Goal: Transaction & Acquisition: Purchase product/service

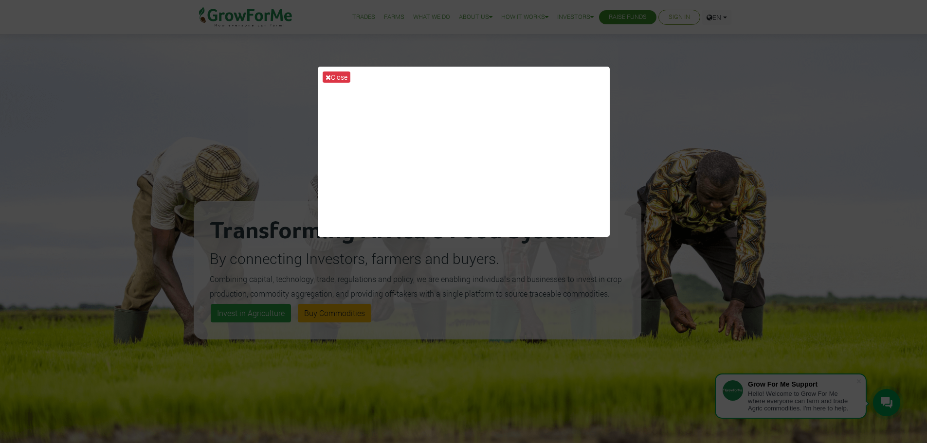
click at [226, 113] on div "Close" at bounding box center [463, 221] width 927 height 443
click at [330, 78] on icon at bounding box center [328, 77] width 5 height 7
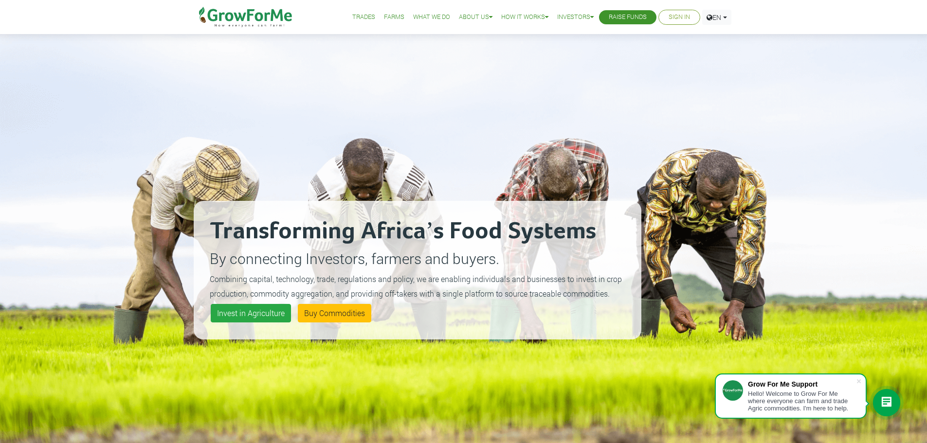
click at [352, 16] on link "Trades" at bounding box center [363, 17] width 23 height 10
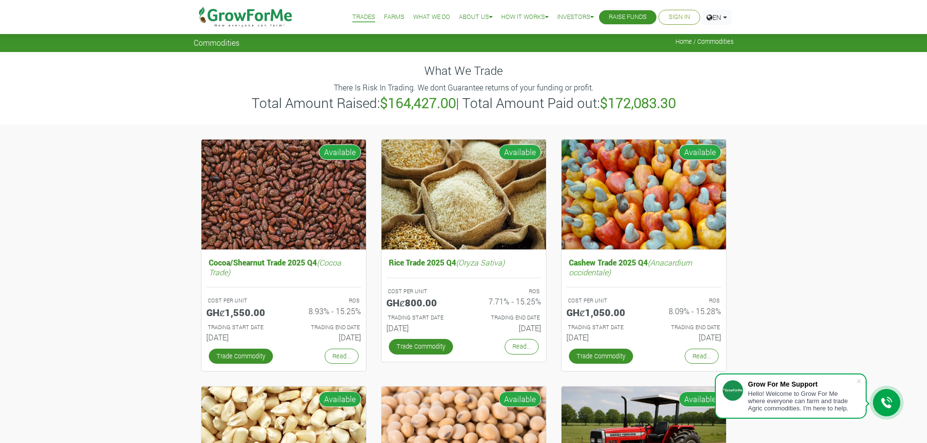
click at [385, 12] on li "Farms" at bounding box center [394, 17] width 27 height 35
click at [384, 16] on link "Farms" at bounding box center [394, 17] width 20 height 10
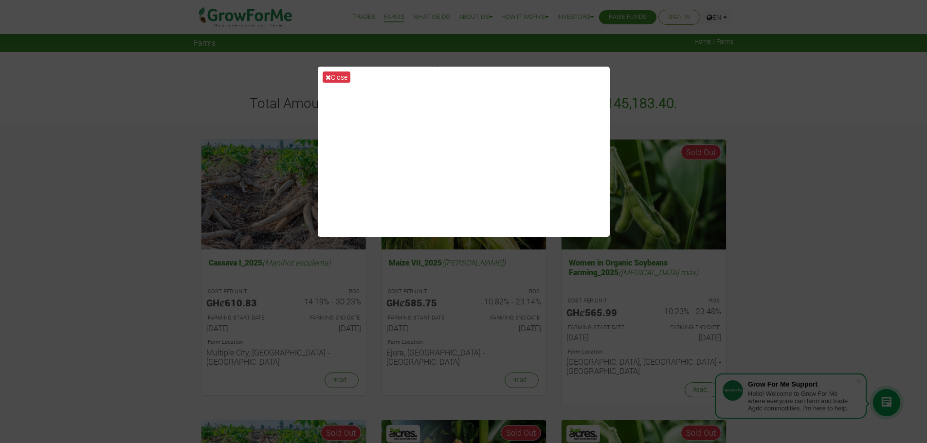
click at [720, 112] on div "Close" at bounding box center [463, 221] width 927 height 443
click at [326, 79] on icon at bounding box center [328, 77] width 5 height 7
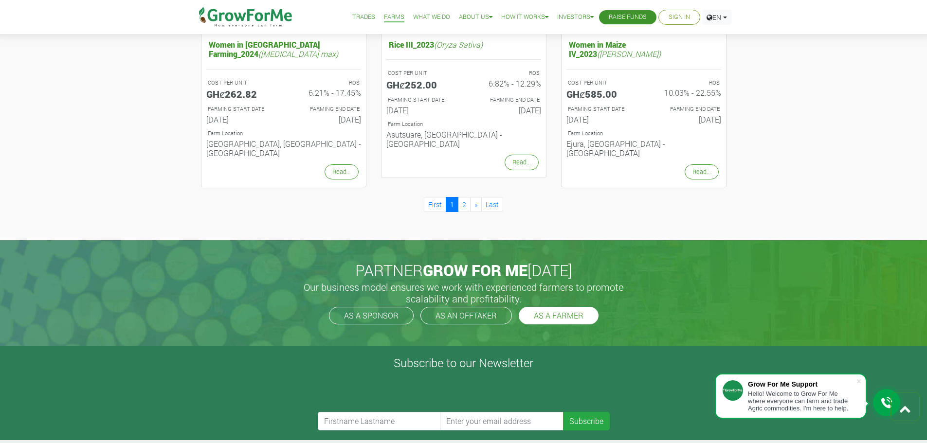
scroll to position [1060, 0]
click at [467, 198] on link "2" at bounding box center [464, 205] width 13 height 15
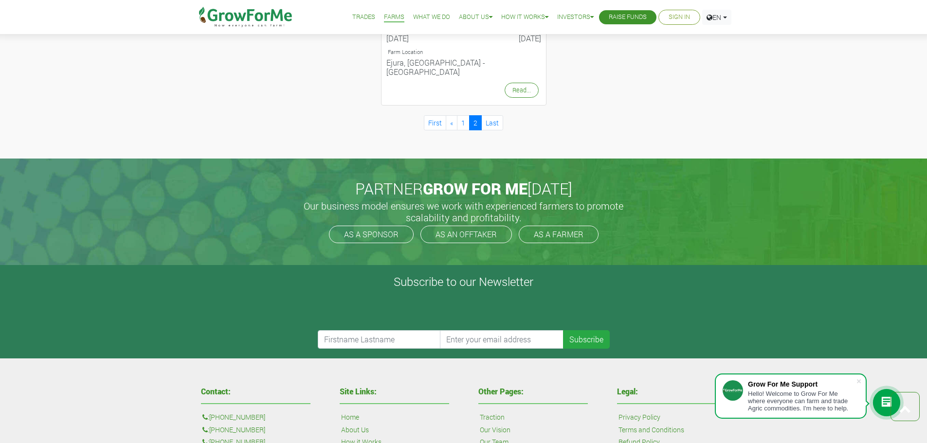
scroll to position [580, 0]
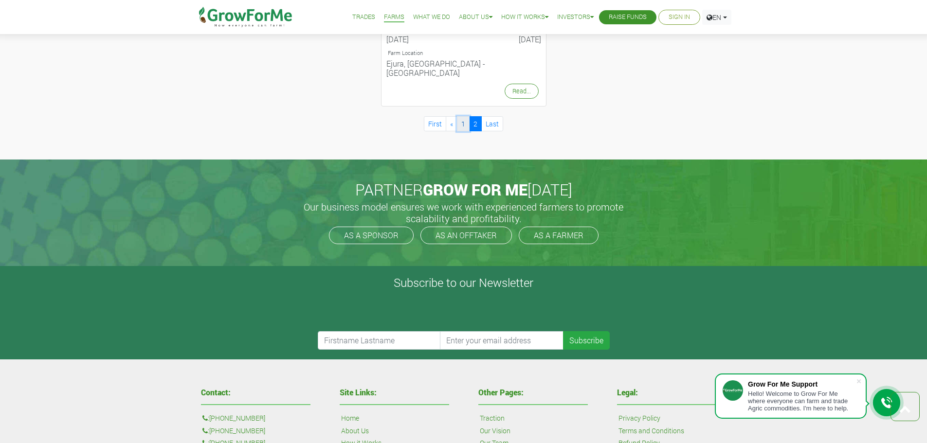
click at [464, 116] on link "1" at bounding box center [463, 123] width 13 height 15
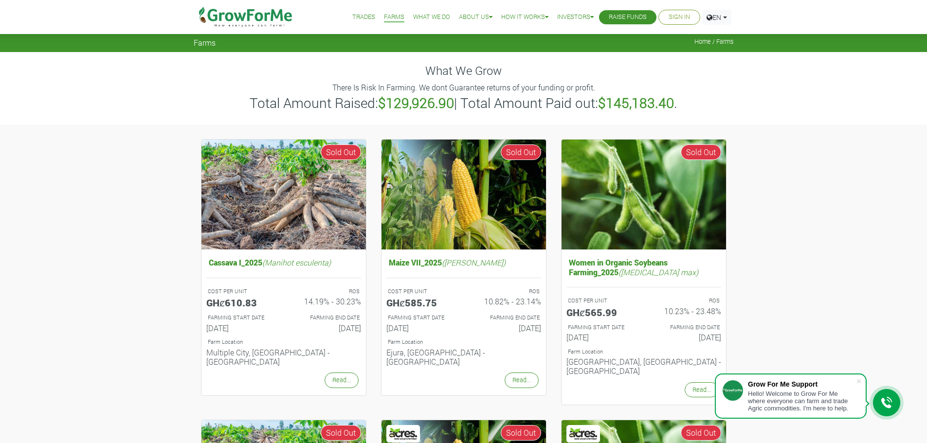
click at [360, 18] on link "Trades" at bounding box center [363, 17] width 23 height 10
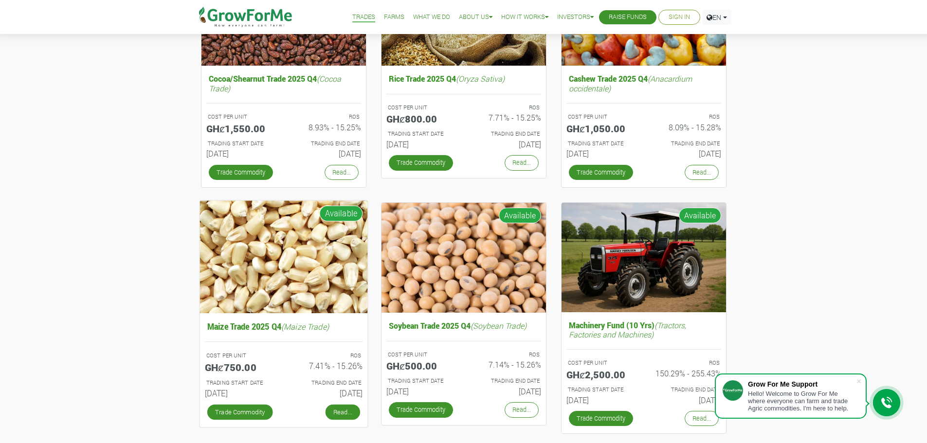
scroll to position [180, 0]
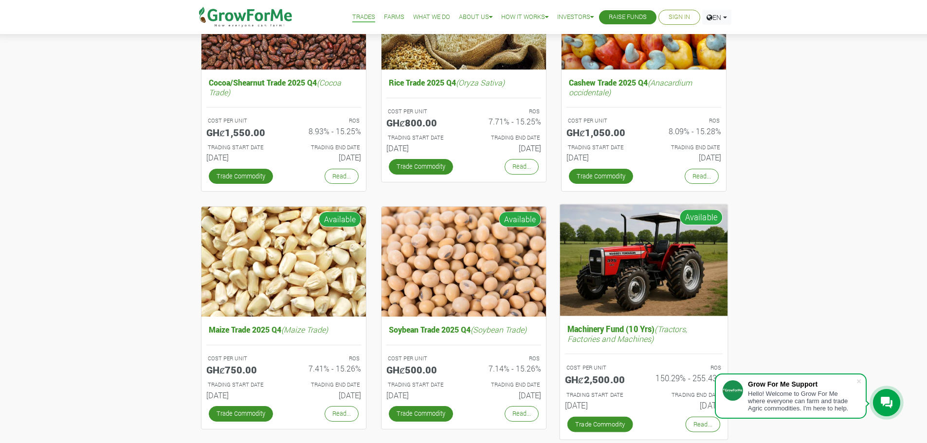
click at [653, 219] on img at bounding box center [644, 260] width 168 height 112
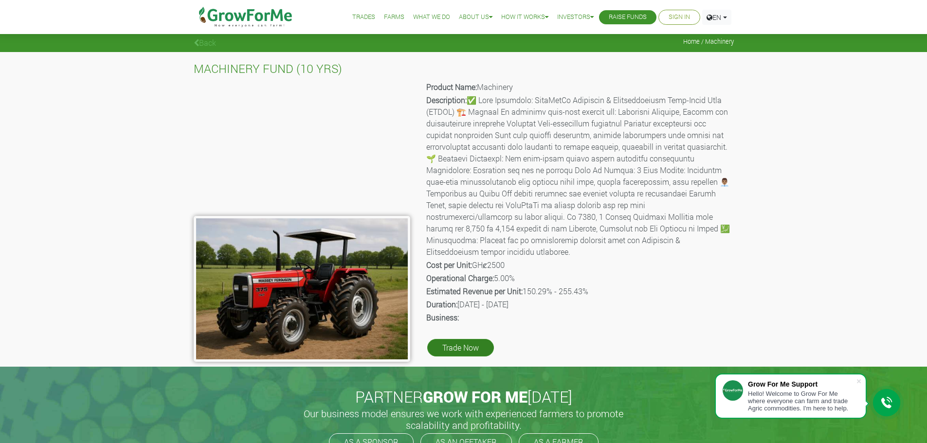
click at [456, 342] on link "Trade Now" at bounding box center [460, 348] width 67 height 18
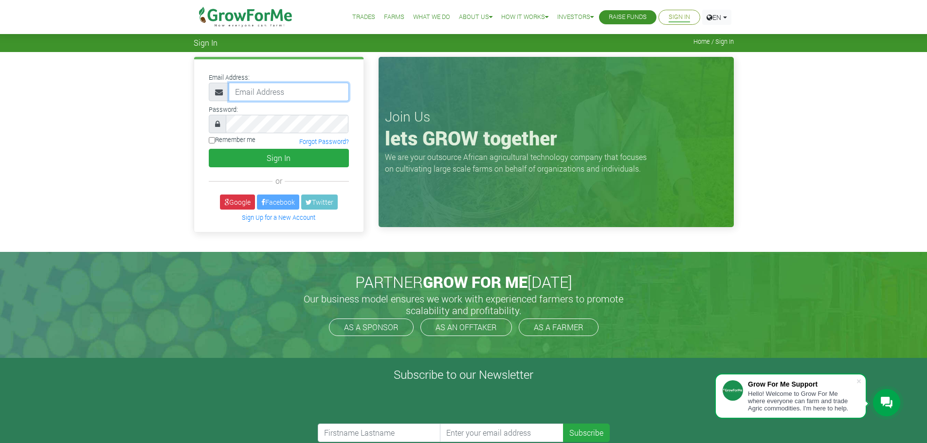
click at [267, 93] on input "email" at bounding box center [289, 92] width 120 height 18
type input "1danny.gh@gmail.com"
click at [233, 199] on div "Email Address: 1danny.gh@gmail.com Password: Remember me or" at bounding box center [278, 145] width 169 height 172
click at [233, 202] on link "Google" at bounding box center [237, 202] width 35 height 15
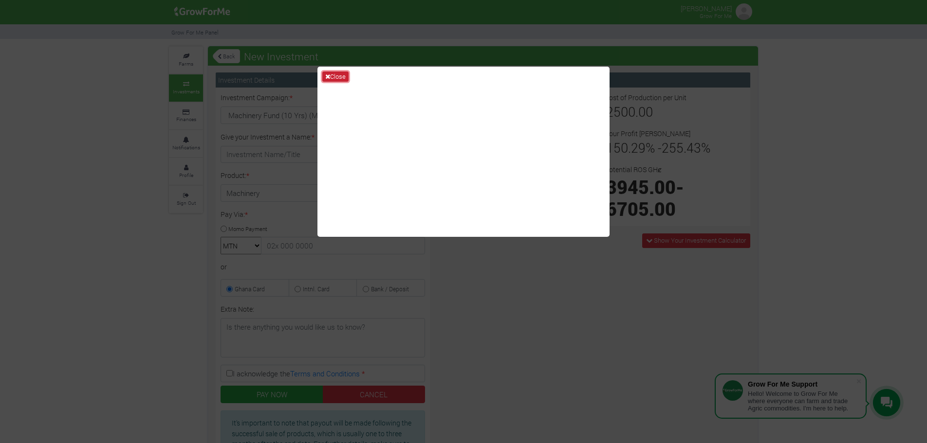
click at [337, 80] on button "Close" at bounding box center [335, 77] width 26 height 11
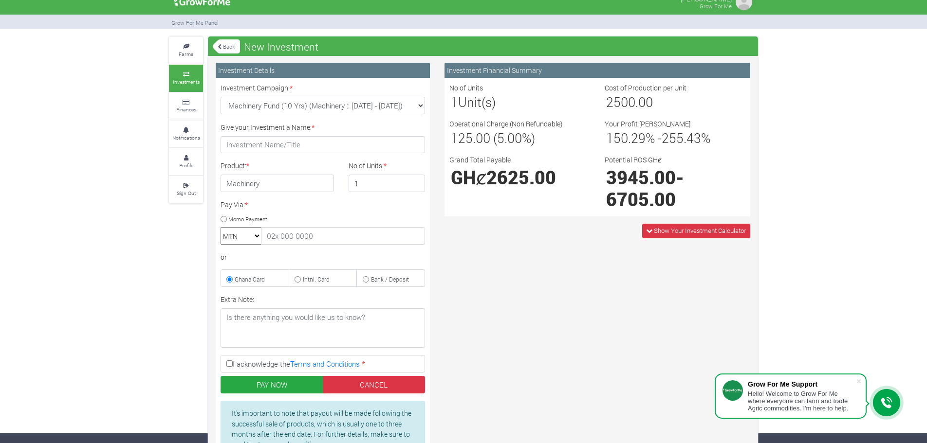
scroll to position [9, 0]
click at [658, 227] on span "Show Your Investment Calculator" at bounding box center [700, 231] width 92 height 9
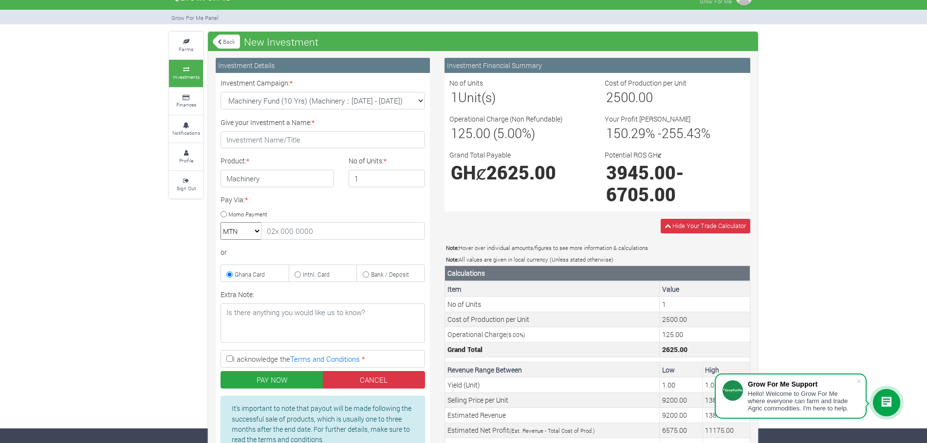
scroll to position [14, 0]
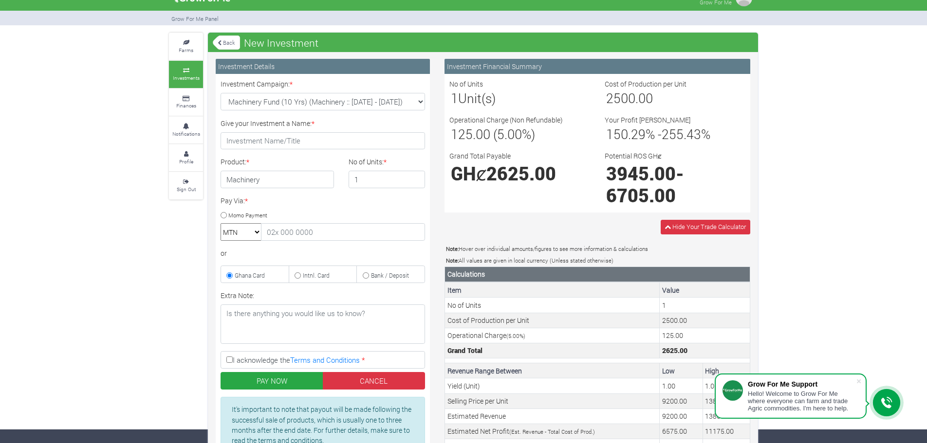
click at [307, 176] on h4 "Machinery" at bounding box center [276, 180] width 113 height 18
click at [283, 182] on h4 "Machinery" at bounding box center [276, 180] width 113 height 18
click at [416, 177] on input "2" at bounding box center [386, 180] width 77 height 18
click at [416, 177] on input "3" at bounding box center [386, 180] width 77 height 18
type input "4"
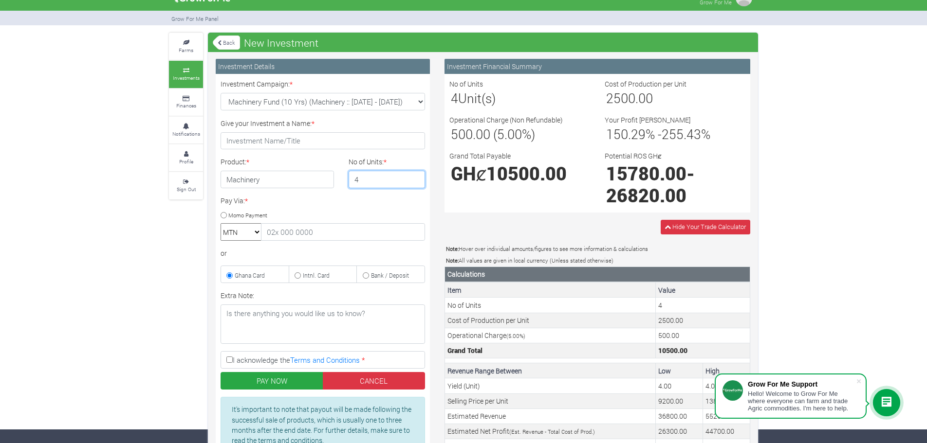
click at [416, 177] on input "4" at bounding box center [386, 180] width 77 height 18
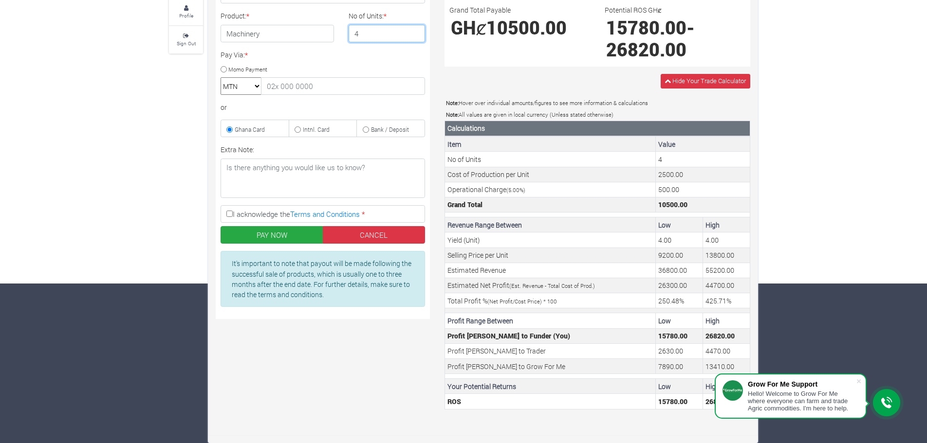
scroll to position [0, 0]
